Goal: Navigation & Orientation: Find specific page/section

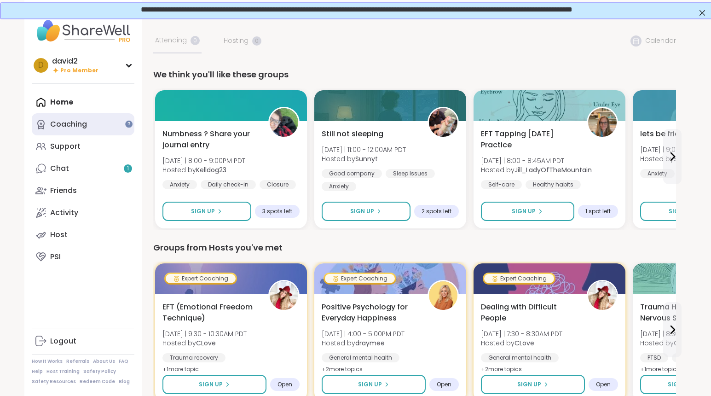
click at [91, 122] on link "Coaching" at bounding box center [83, 124] width 103 height 22
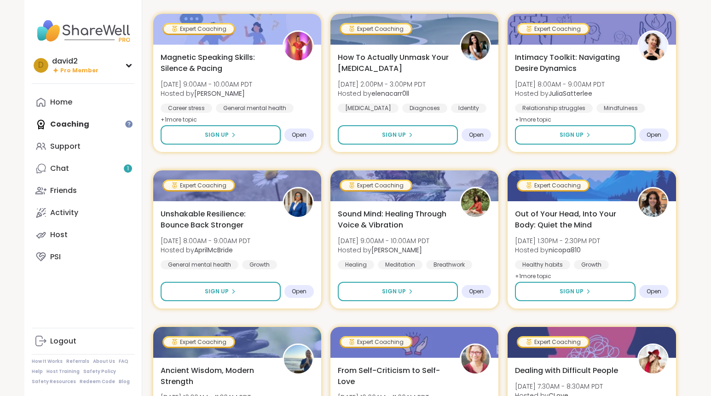
scroll to position [464, 0]
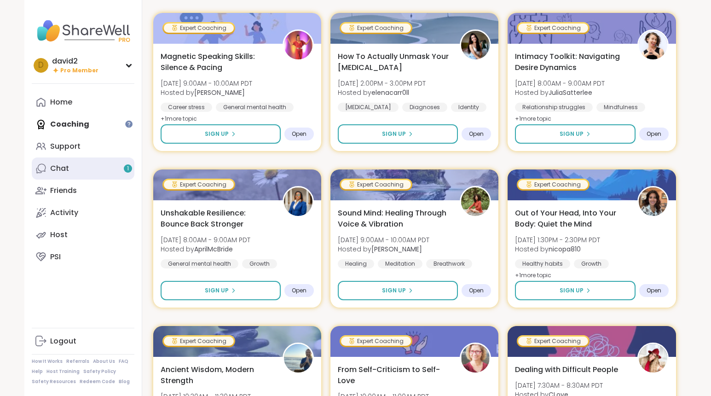
click at [67, 164] on div "Chat 1" at bounding box center [59, 168] width 19 height 10
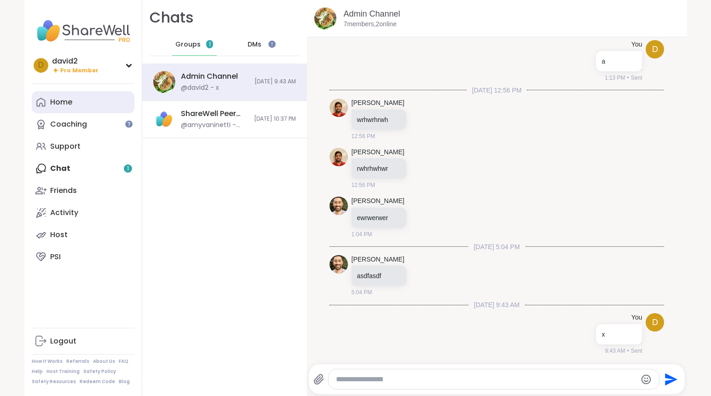
click at [78, 103] on link "Home" at bounding box center [83, 102] width 103 height 22
